Goal: Information Seeking & Learning: Learn about a topic

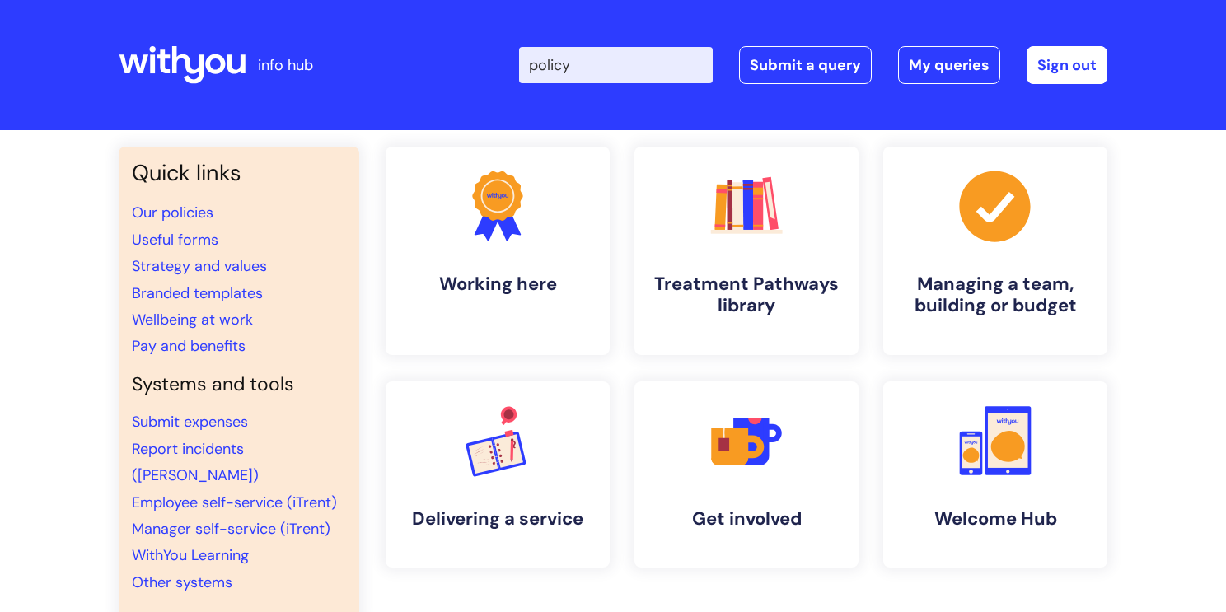
click at [600, 64] on input "policy" at bounding box center [616, 65] width 194 height 36
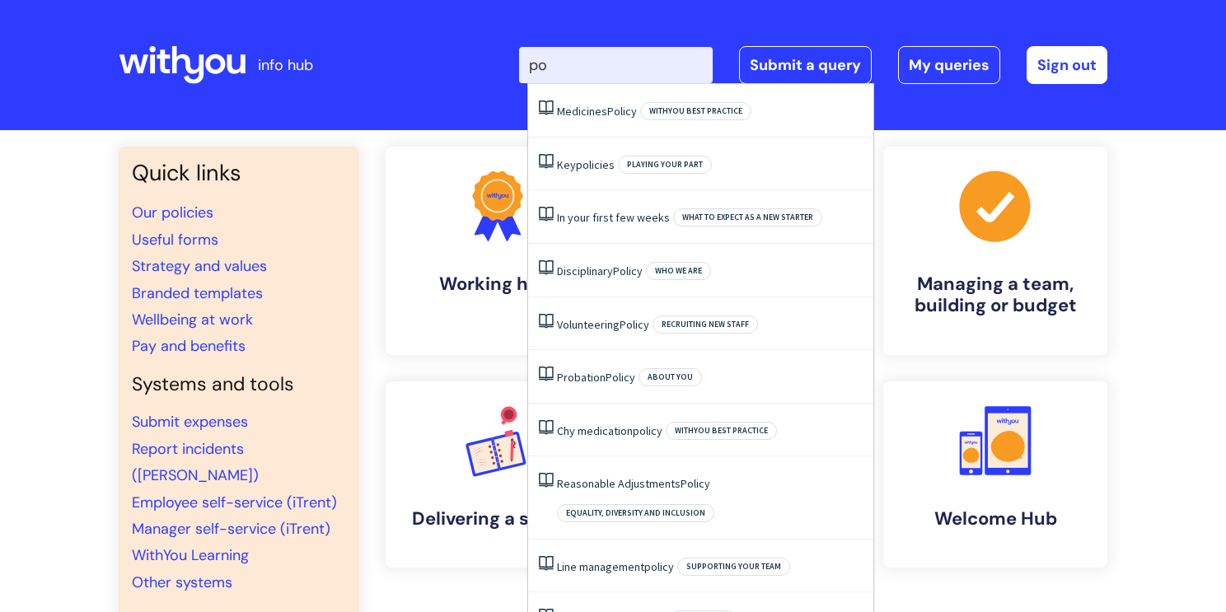
type input "p"
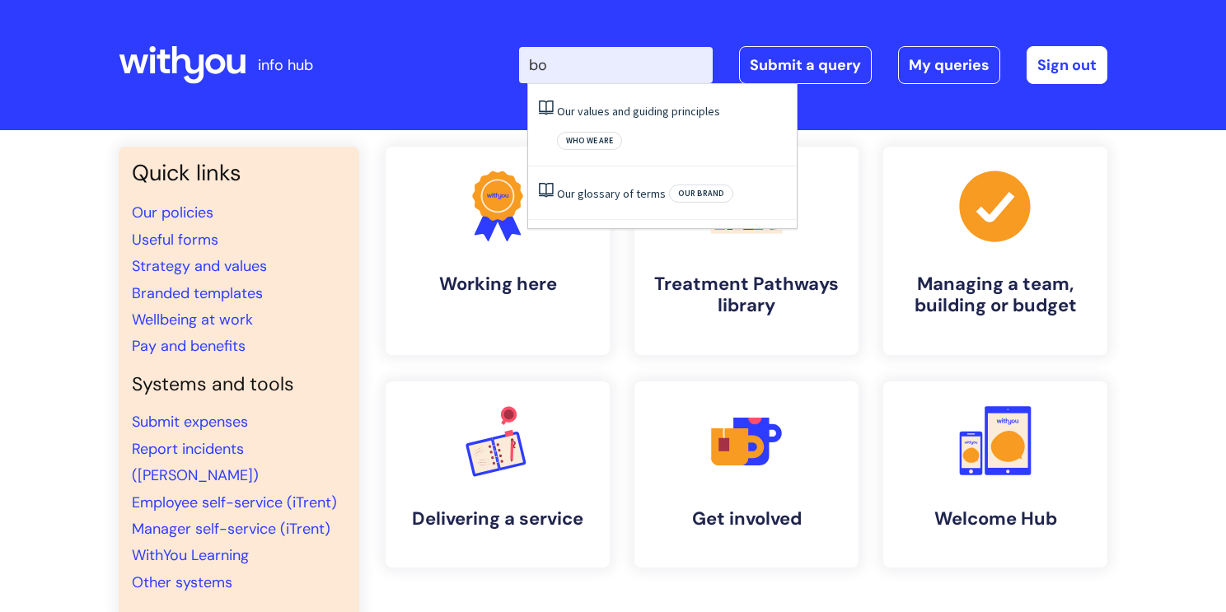
type input "b"
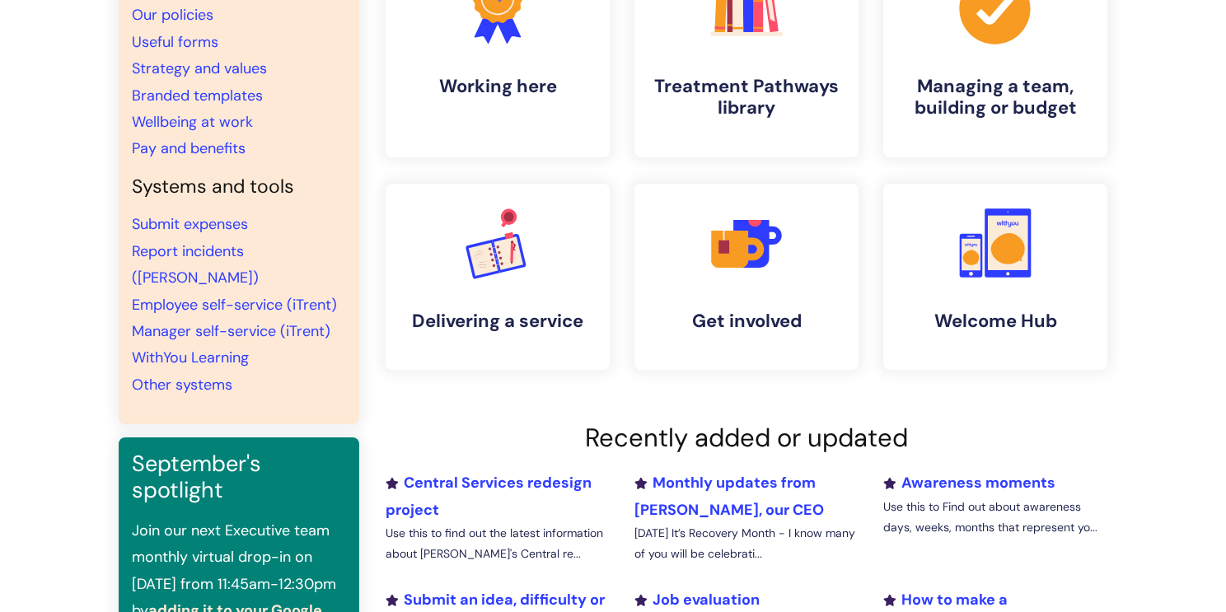
scroll to position [200, 0]
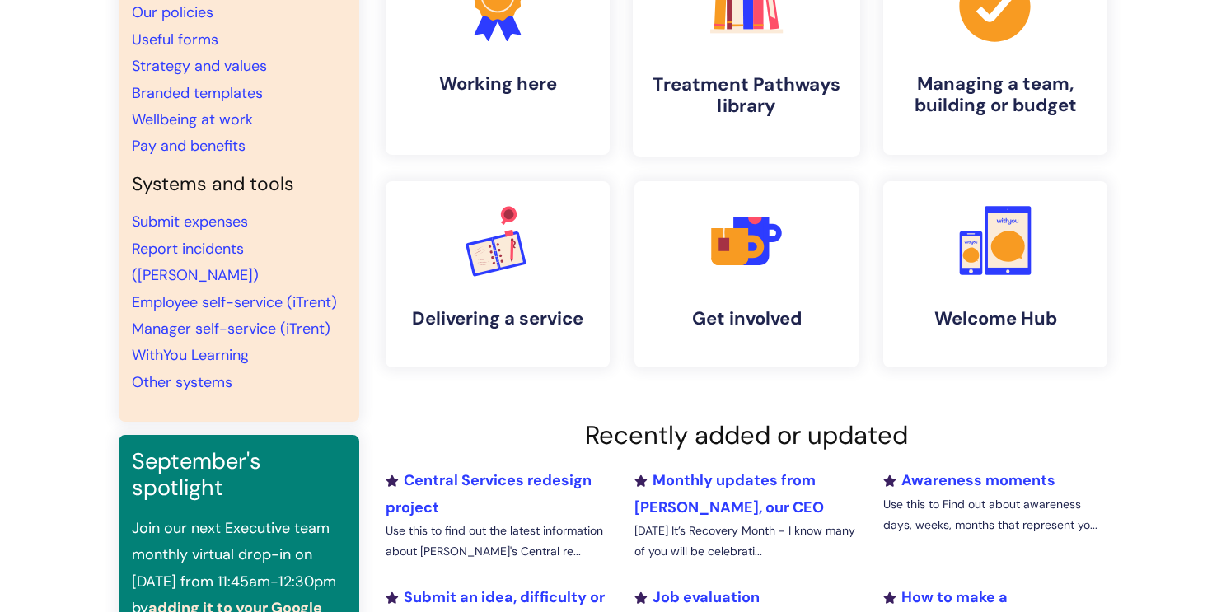
click at [793, 61] on link ".cls-1{fill:#f89b22;}.cls-1,.cls-2,.cls-3,.cls-4,.cls-5,.cls-6,.cls-7{stroke-wi…" at bounding box center [746, 51] width 227 height 212
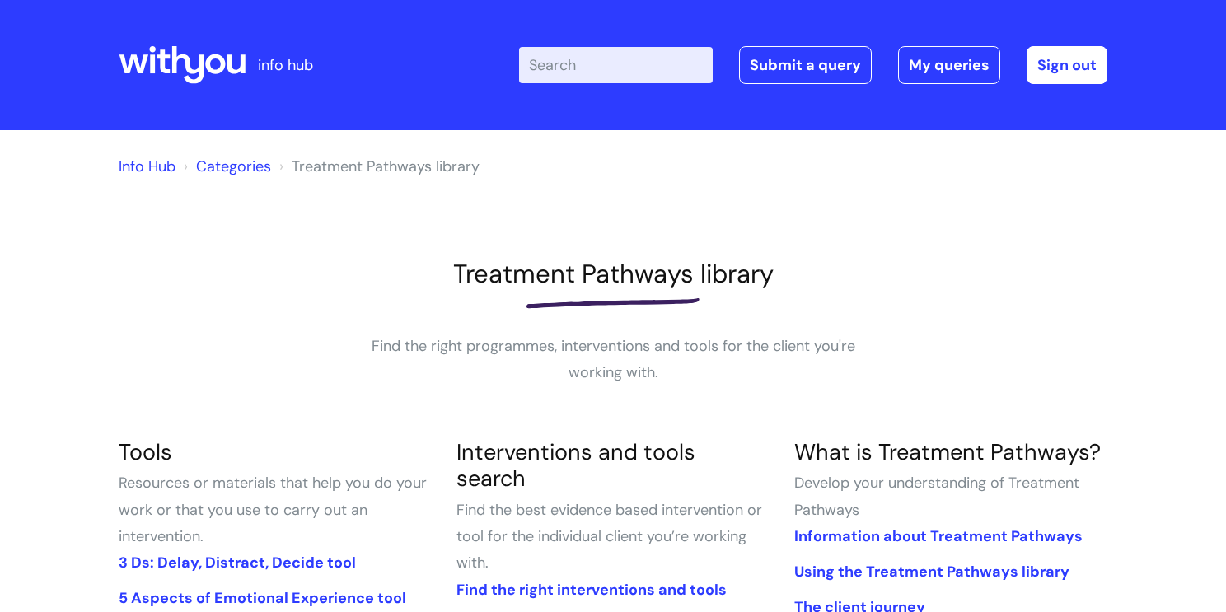
click at [544, 59] on input "Enter your search term here..." at bounding box center [616, 65] width 194 height 36
type input "B"
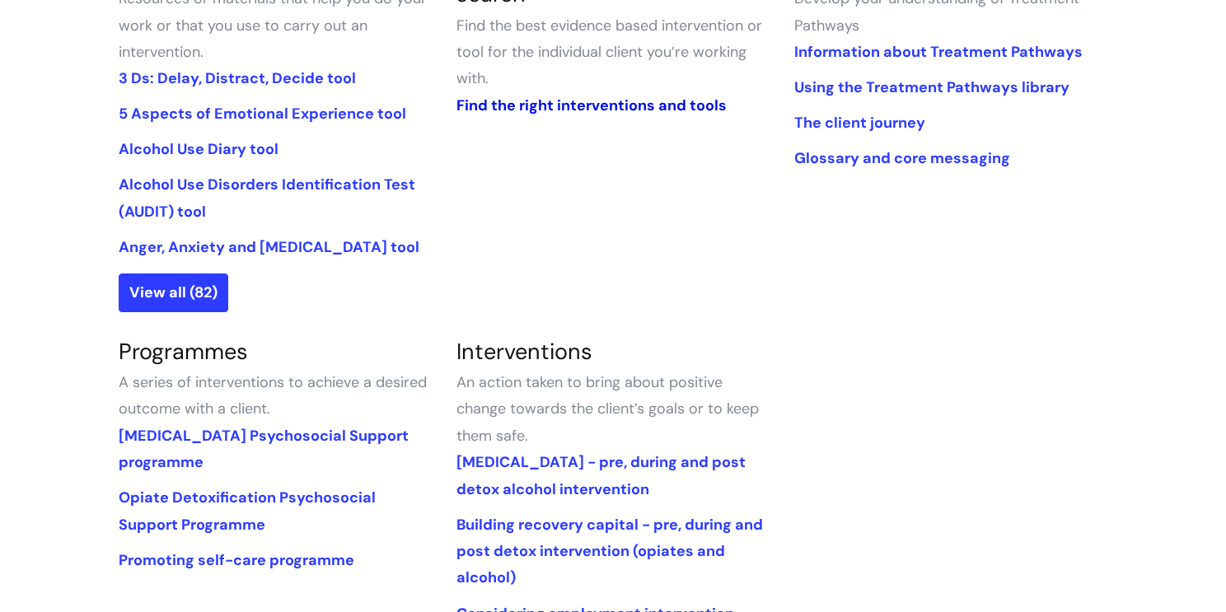
scroll to position [487, 0]
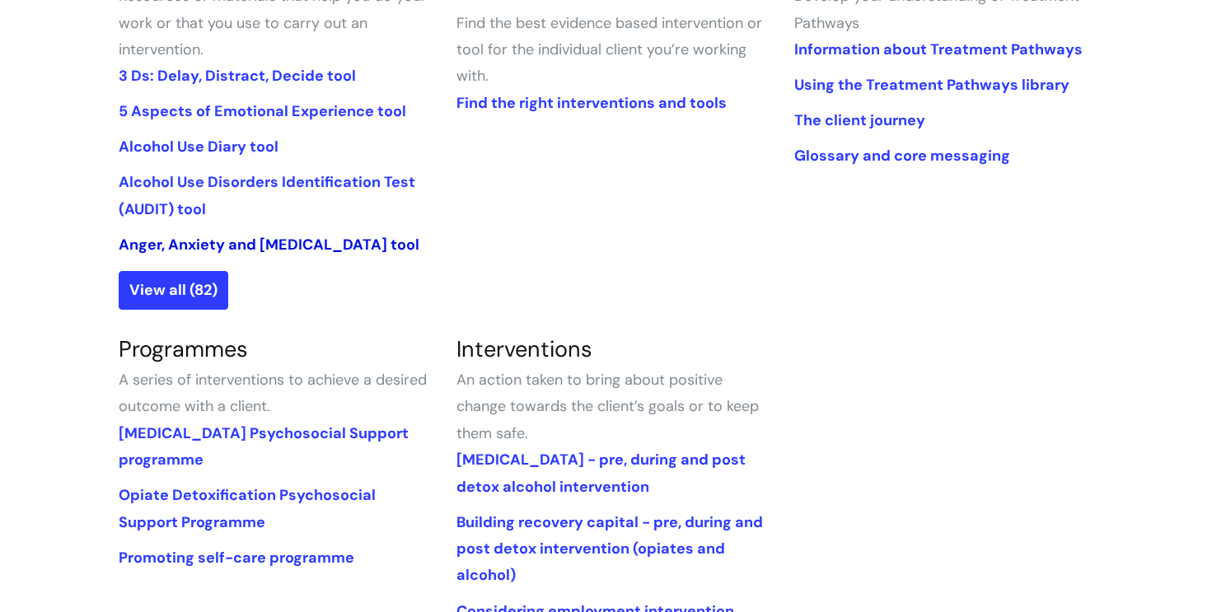
click at [240, 241] on link "Anger, Anxiety and [MEDICAL_DATA] tool" at bounding box center [269, 245] width 301 height 20
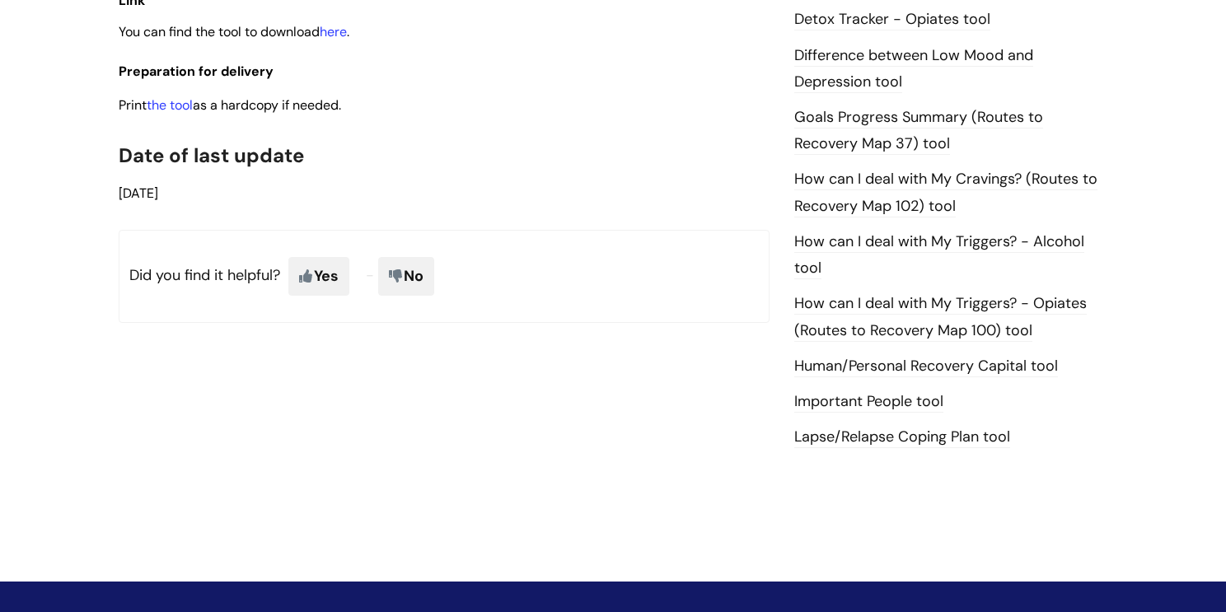
scroll to position [1064, 0]
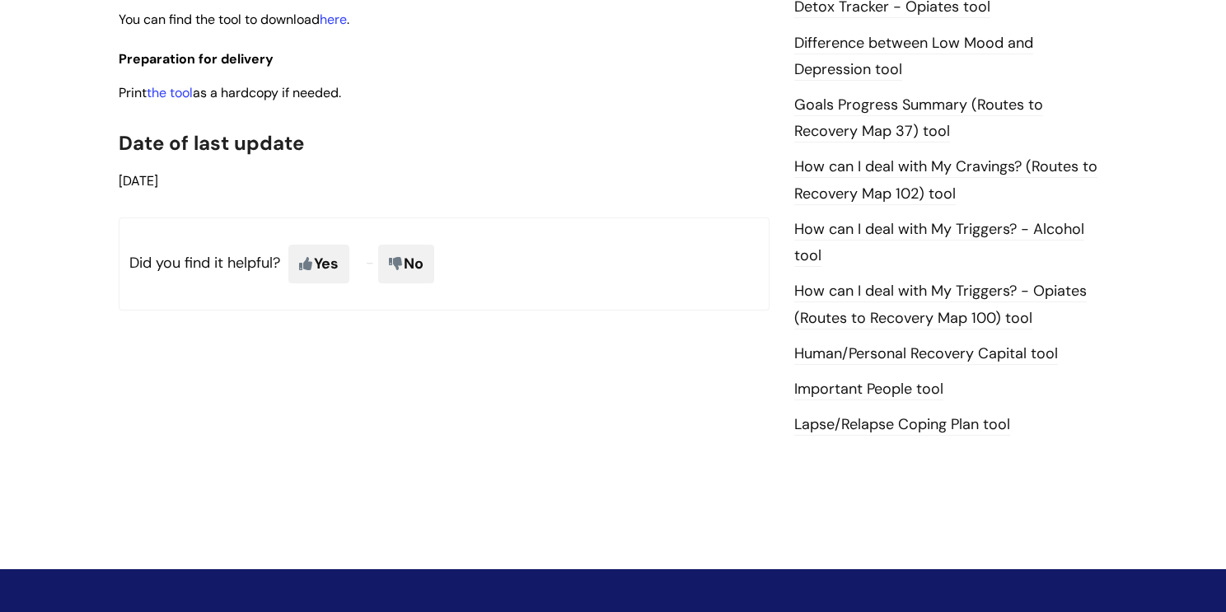
click at [865, 175] on link "How can I deal with My Cravings? (Routes to Recovery Map 102) tool" at bounding box center [945, 180] width 303 height 48
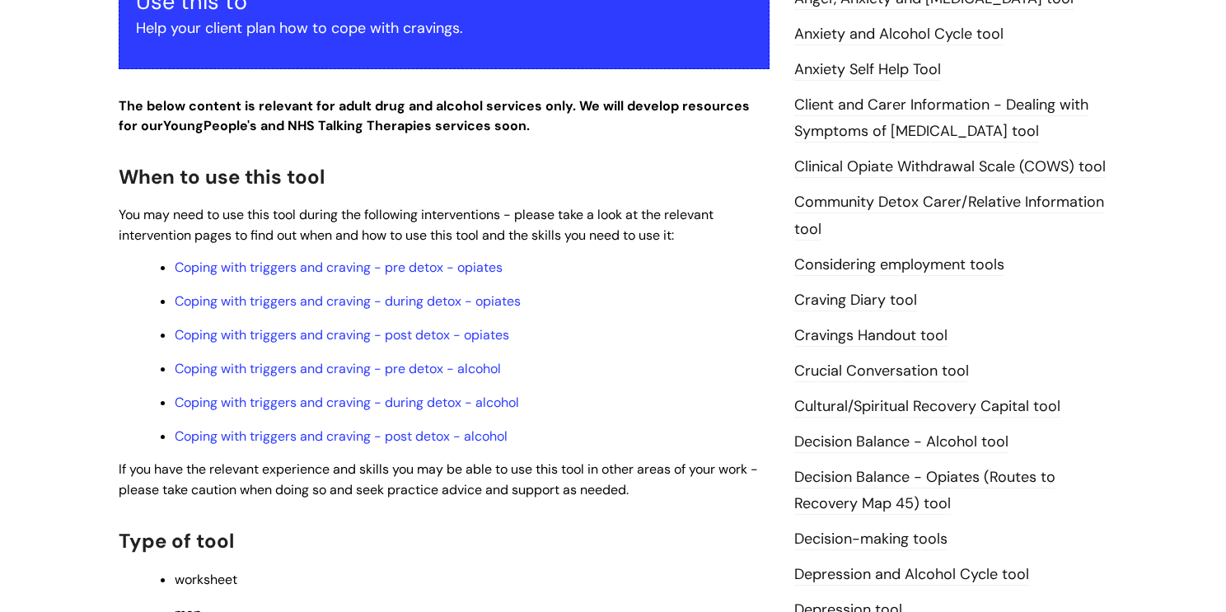
scroll to position [435, 0]
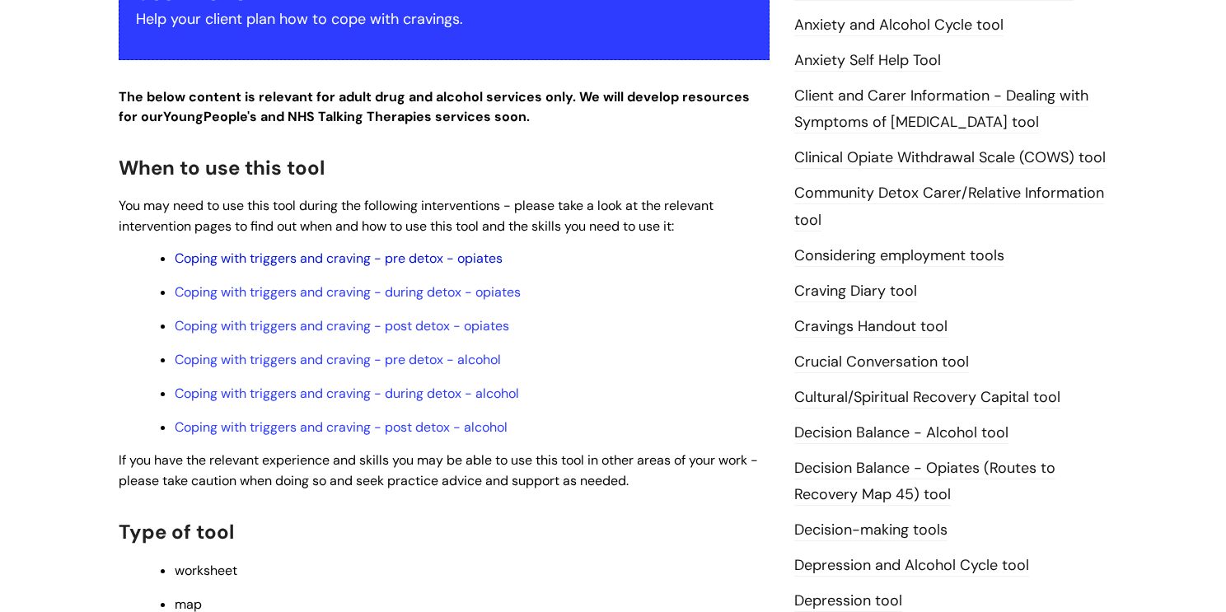
click at [464, 257] on link "Coping with triggers and craving - pre detox - opiates" at bounding box center [339, 258] width 328 height 17
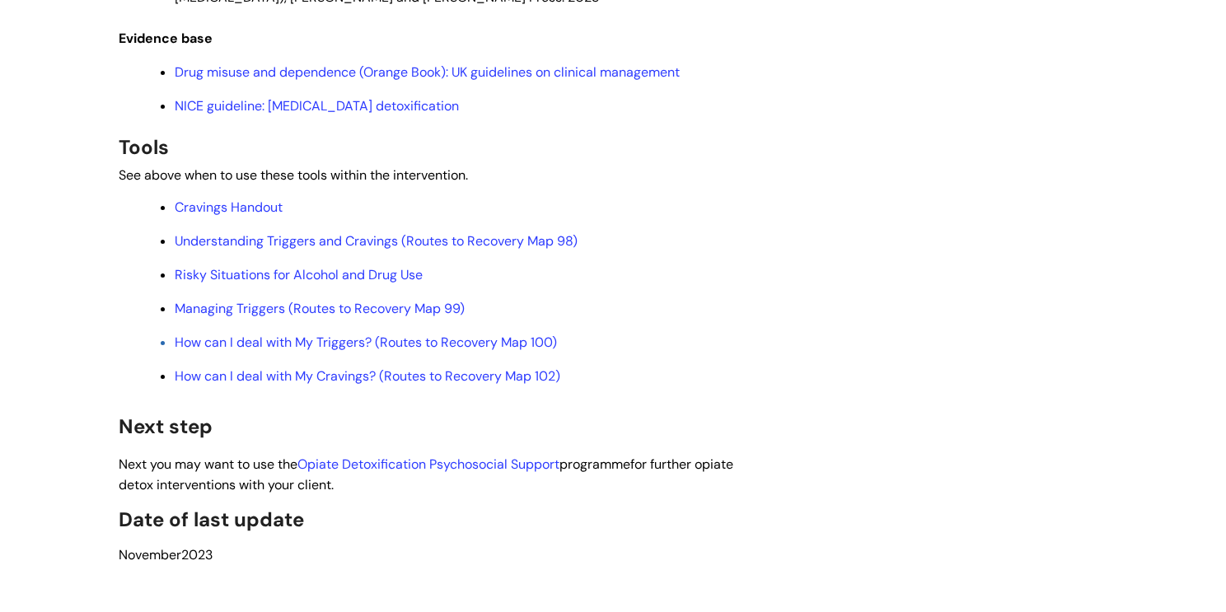
scroll to position [4286, 0]
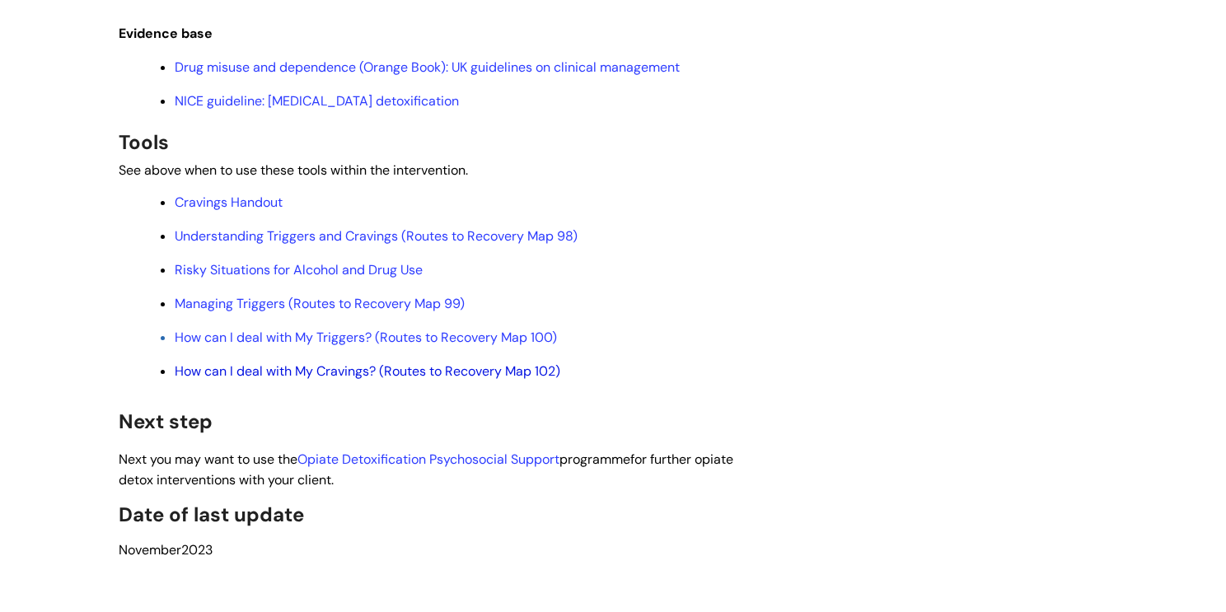
click at [272, 380] on link "How can I deal with My Cravings? (Routes to Recovery Map 102)" at bounding box center [367, 370] width 385 height 17
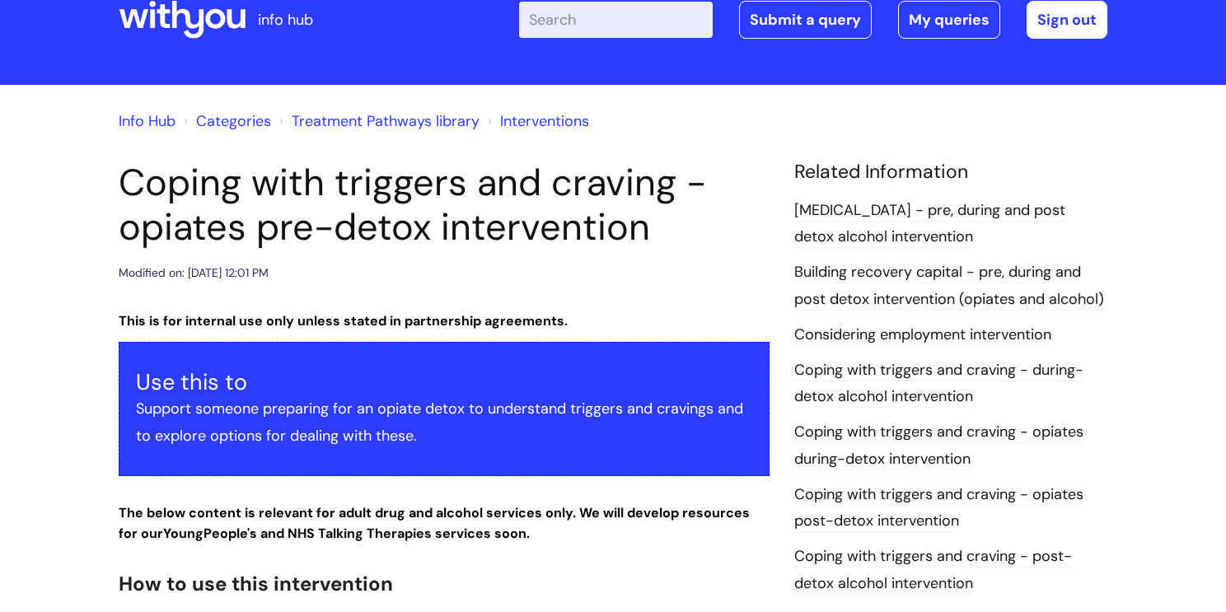
scroll to position [0, 0]
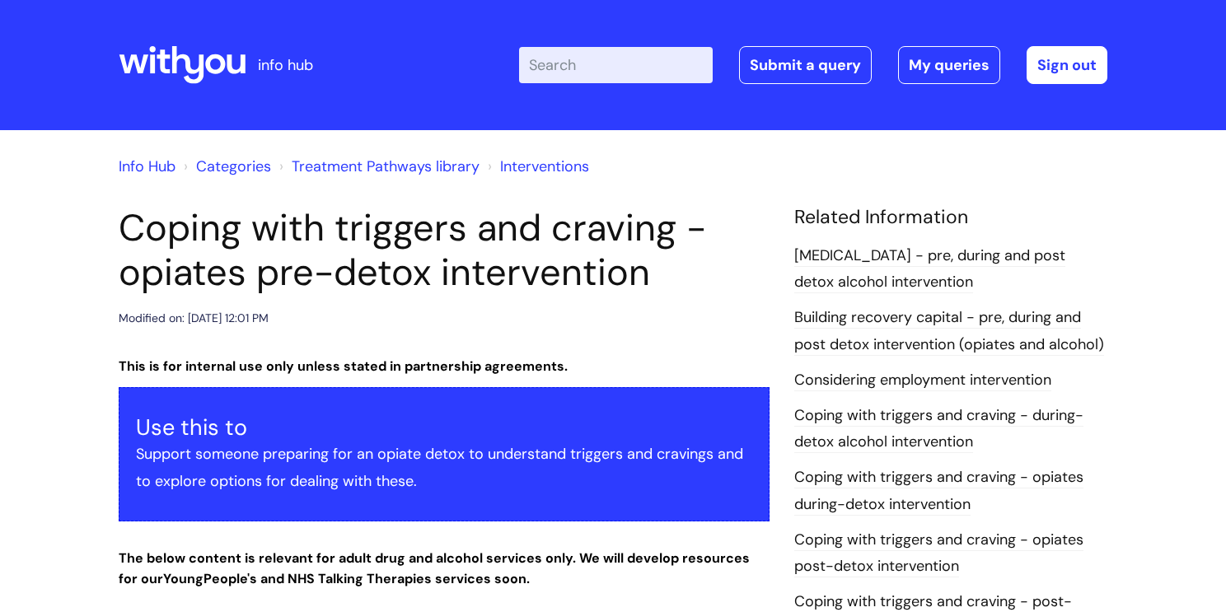
click at [547, 63] on input "Enter your search term here..." at bounding box center [616, 65] width 194 height 36
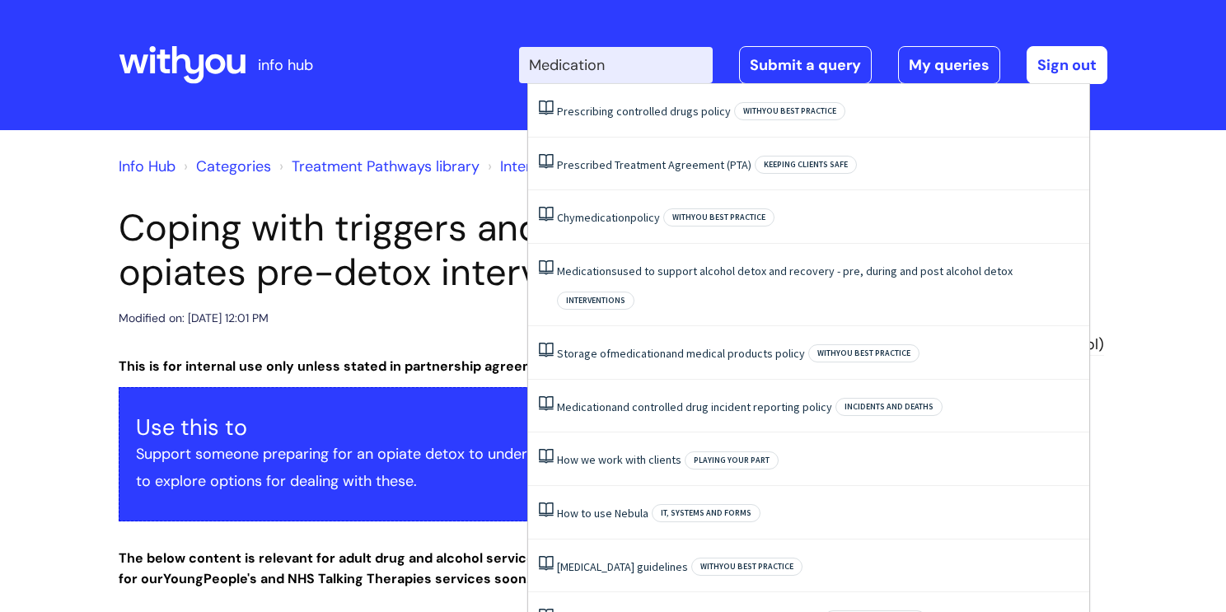
click at [637, 67] on input "Medication" at bounding box center [616, 65] width 194 height 36
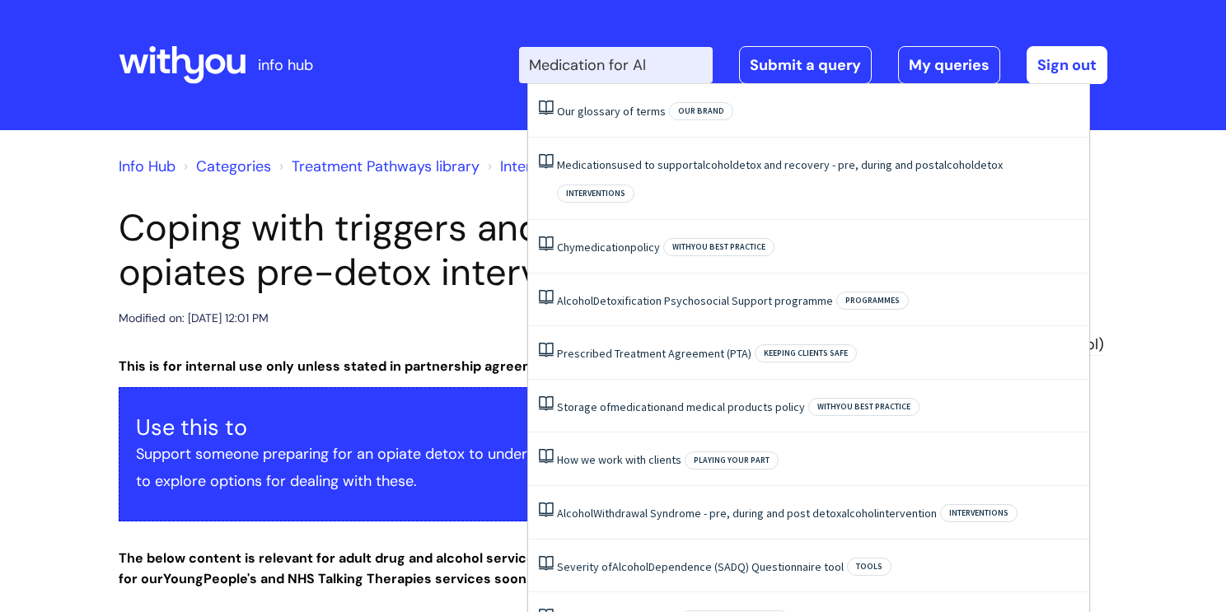
type input "Medication for A"
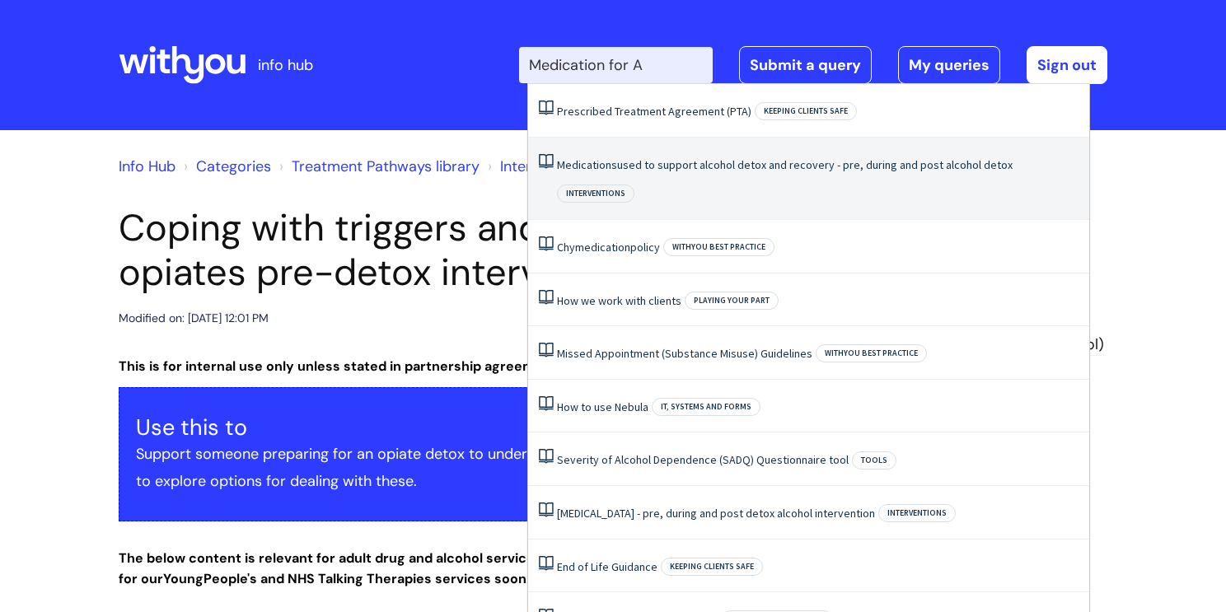
click at [686, 169] on link "Medications used to support alcohol detox and recovery - pre, during and post a…" at bounding box center [784, 164] width 455 height 15
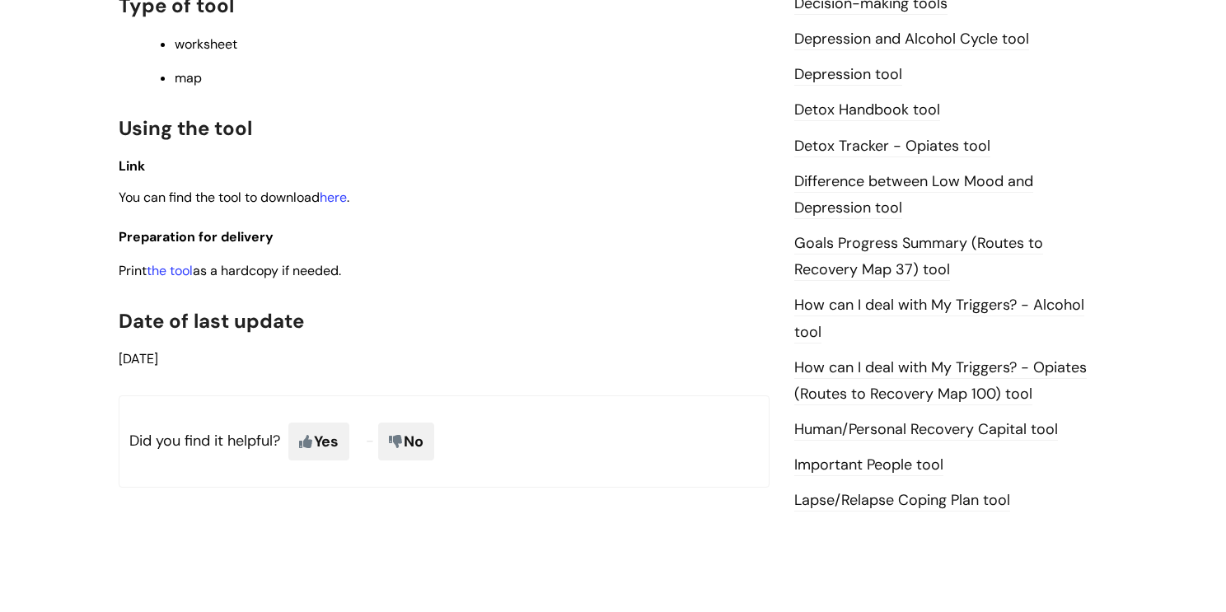
scroll to position [906, 0]
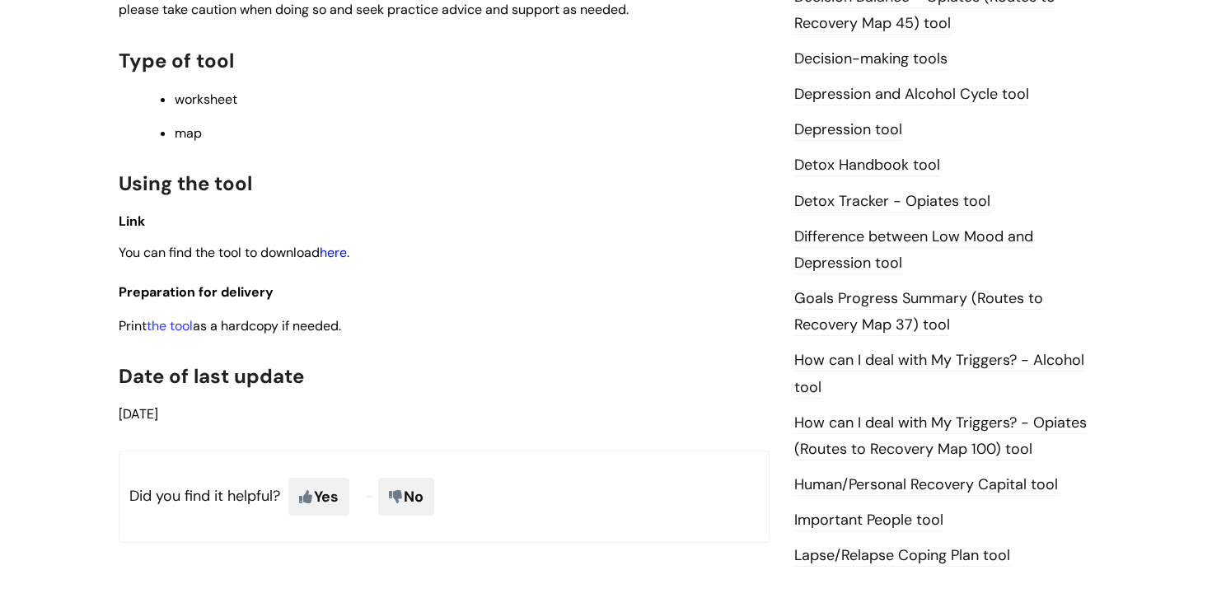
click at [334, 261] on link "here" at bounding box center [333, 252] width 27 height 17
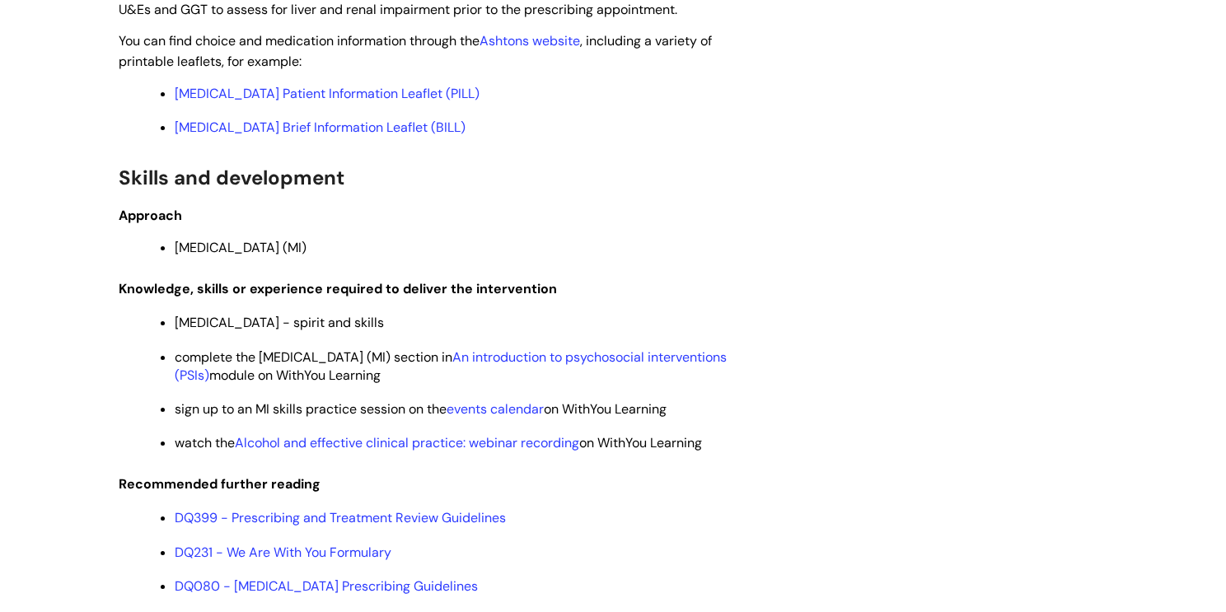
scroll to position [4270, 0]
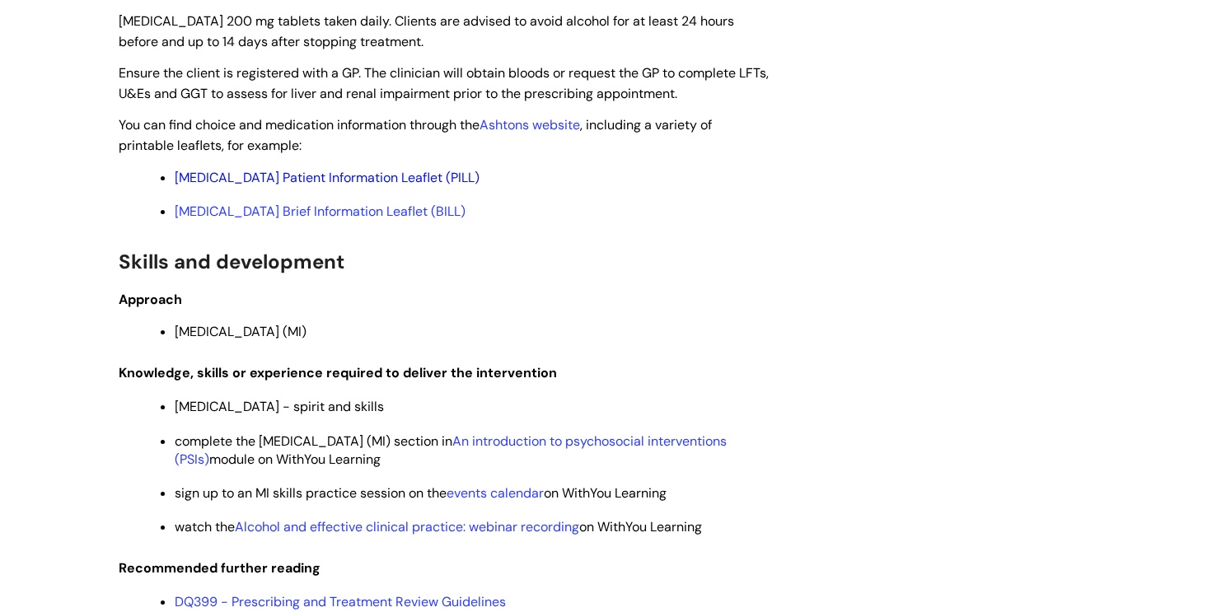
click at [362, 186] on link "[MEDICAL_DATA] Patient Information Leaflet (PILL)" at bounding box center [327, 177] width 305 height 17
